Goal: Task Accomplishment & Management: Use online tool/utility

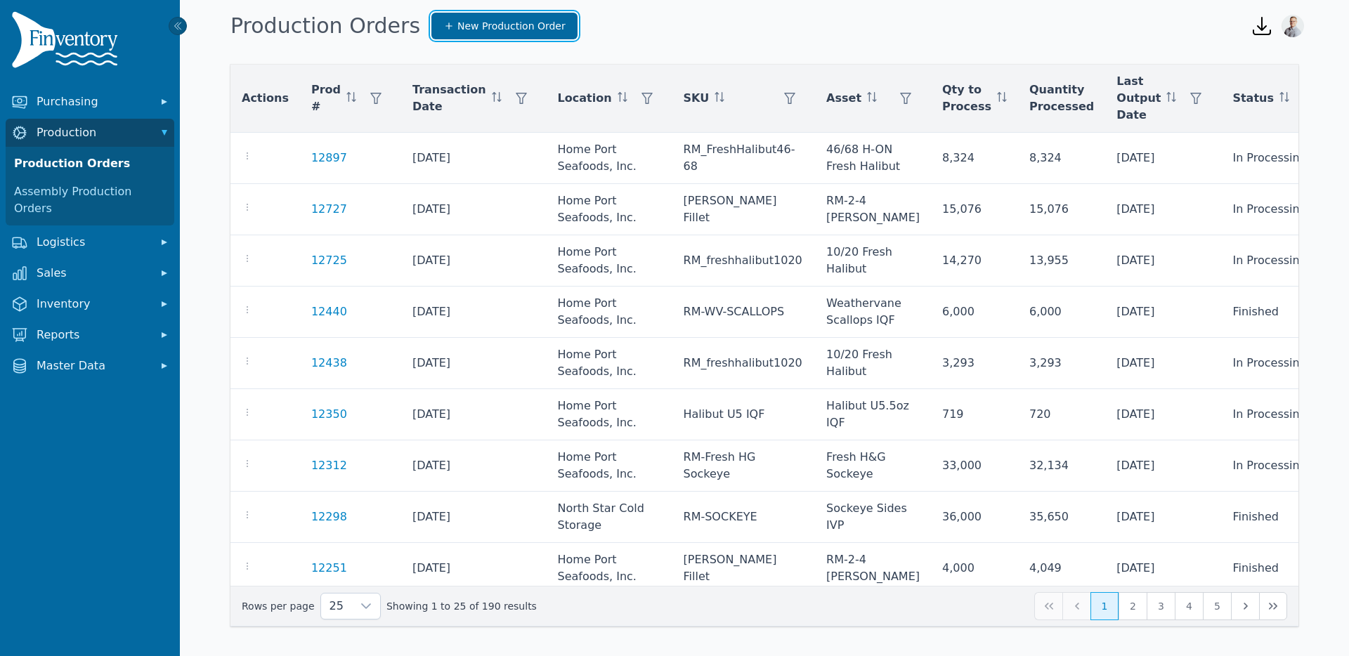
click at [458, 23] on span "New Production Order" at bounding box center [512, 26] width 108 height 14
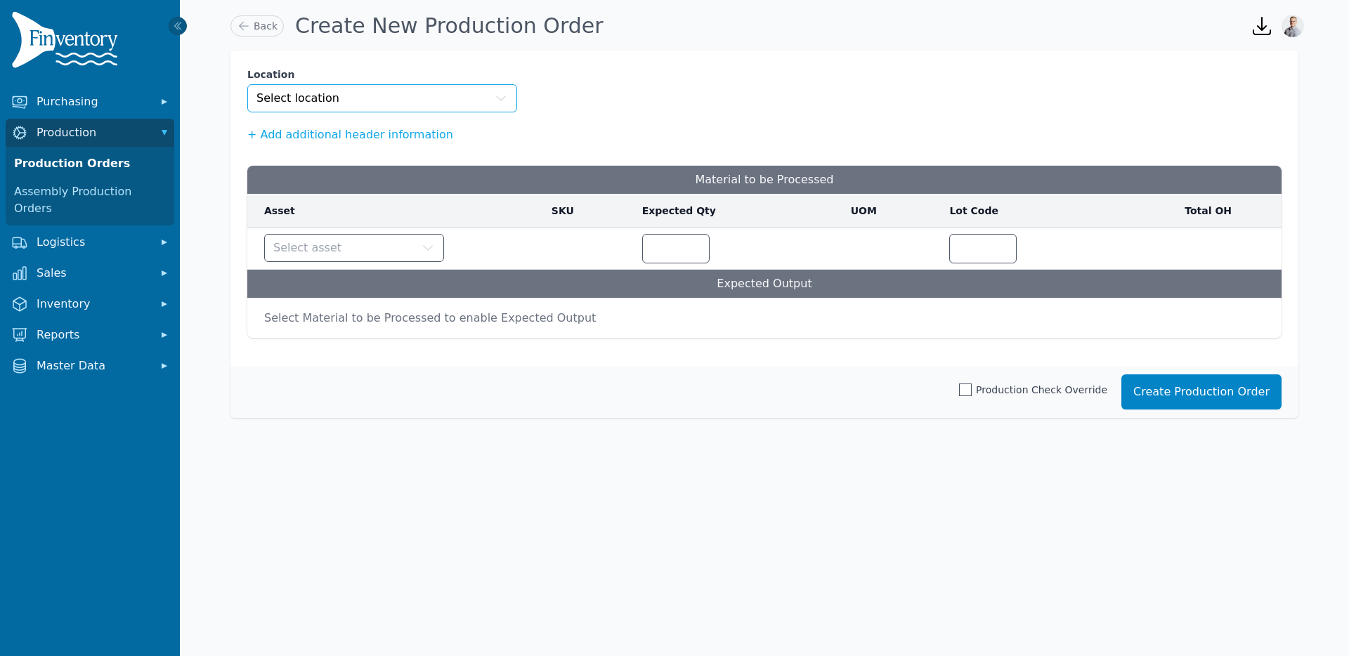
click at [384, 89] on button "Select location" at bounding box center [382, 98] width 270 height 28
click at [323, 258] on button "Select asset" at bounding box center [354, 248] width 180 height 28
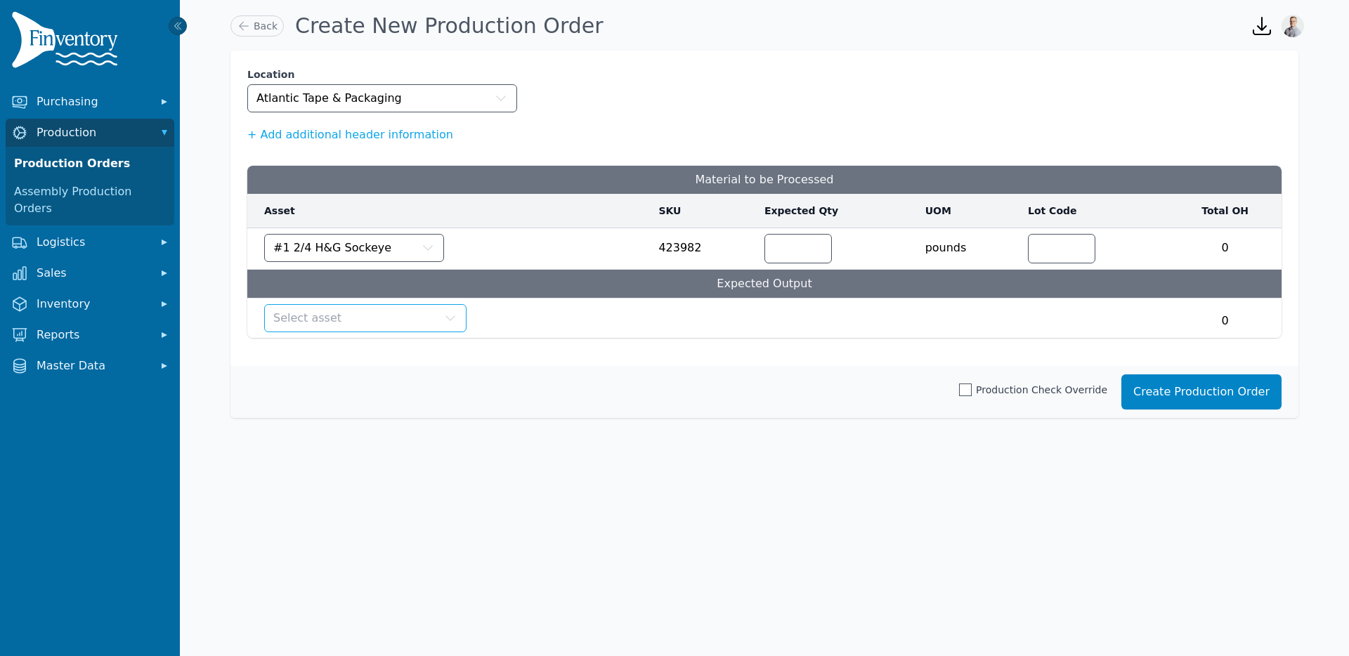
click at [344, 313] on button "Select asset" at bounding box center [365, 318] width 202 height 28
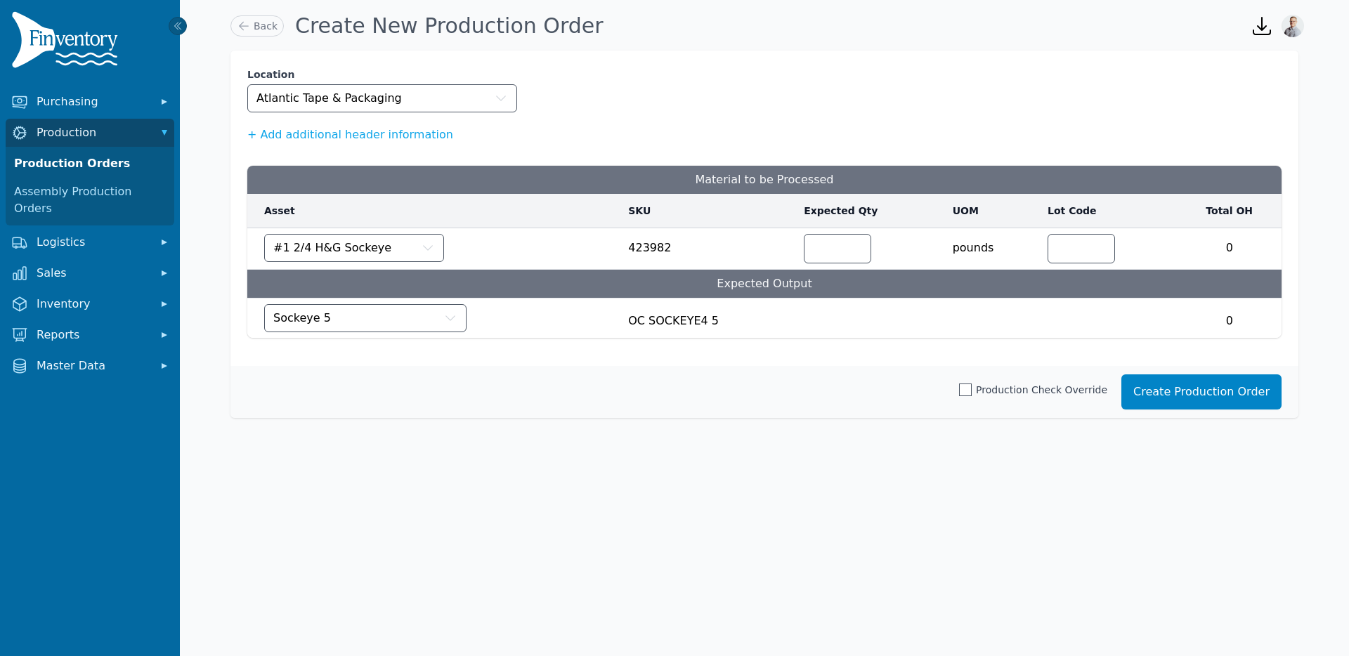
click at [569, 323] on div "Sockeye 5" at bounding box center [437, 318] width 347 height 28
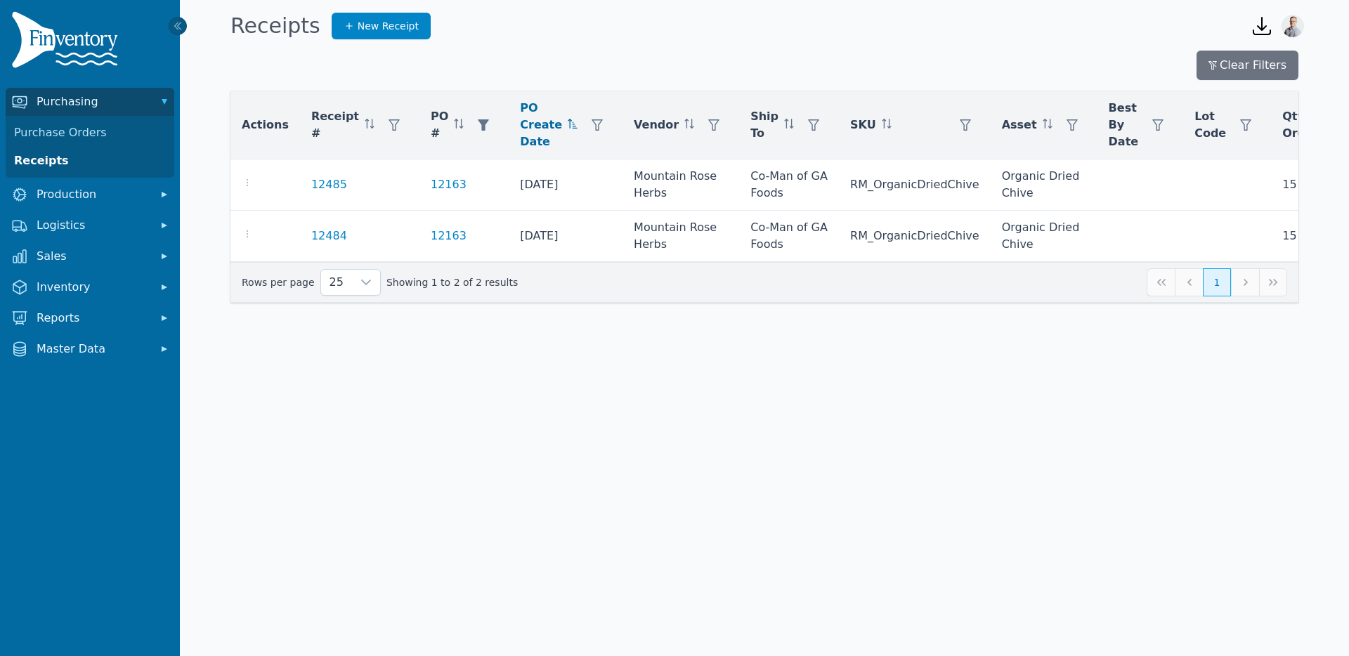
scroll to position [0, 160]
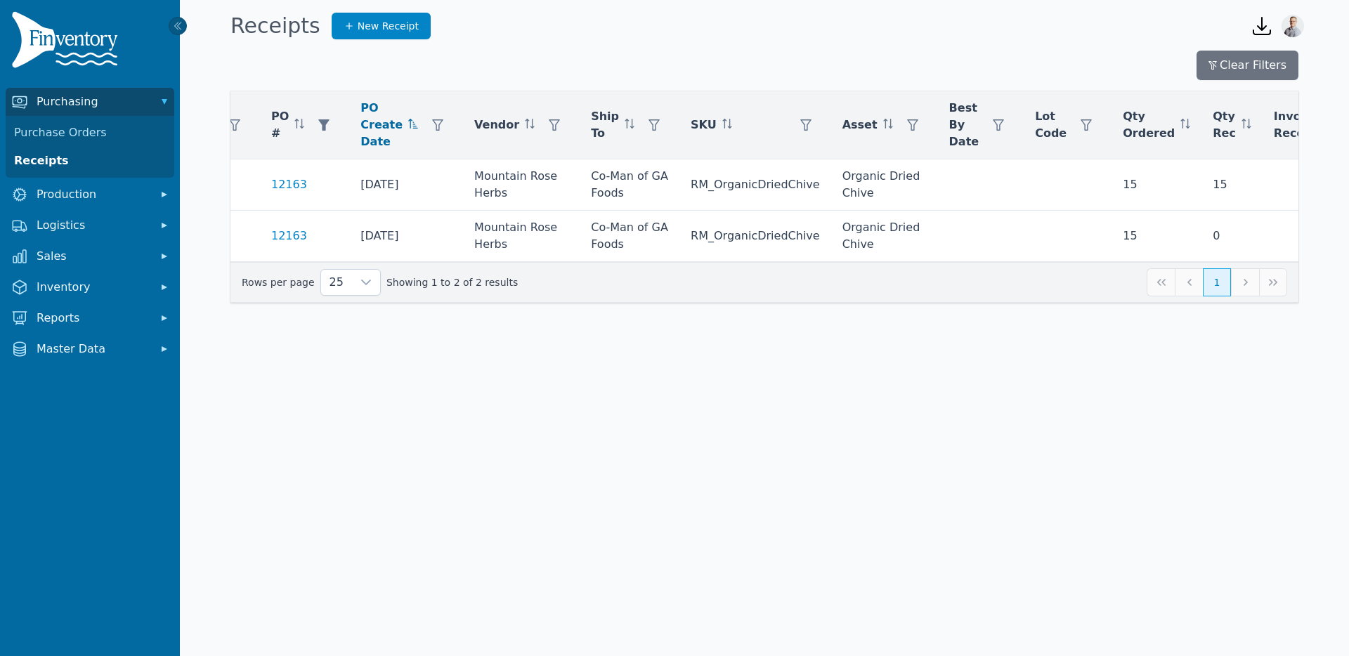
click at [930, 22] on div "Receipts New Receipt" at bounding box center [729, 26] width 1009 height 38
